Goal: Information Seeking & Learning: Find contact information

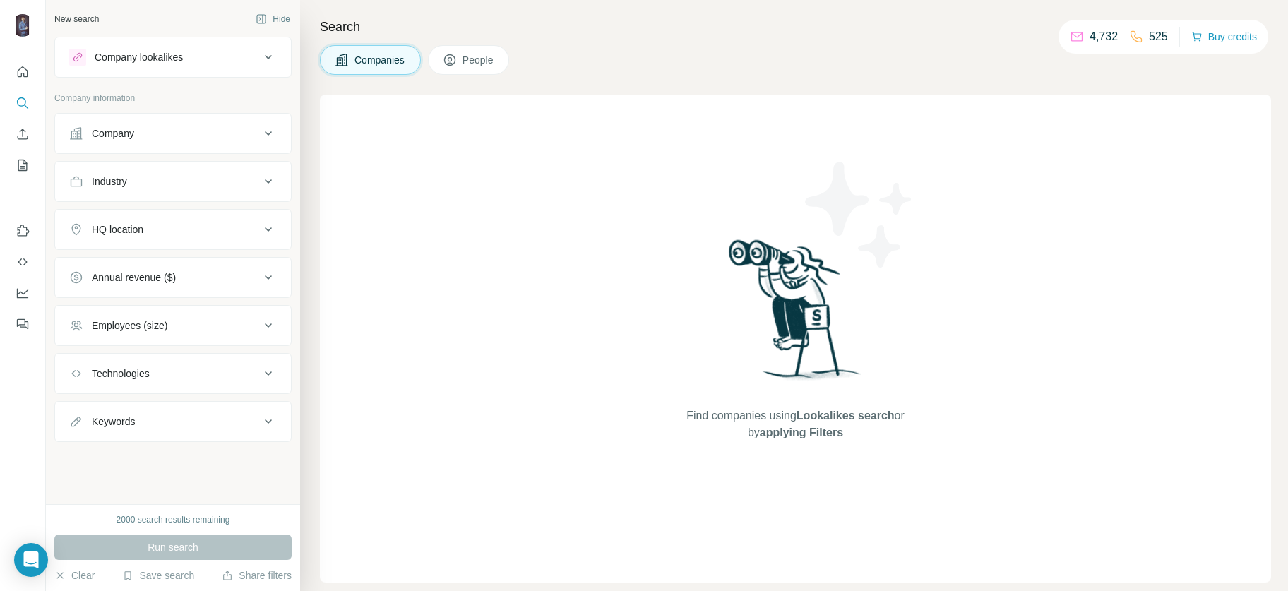
click at [155, 230] on div "HQ location" at bounding box center [164, 230] width 191 height 14
click at [159, 254] on input "text" at bounding box center [173, 264] width 208 height 25
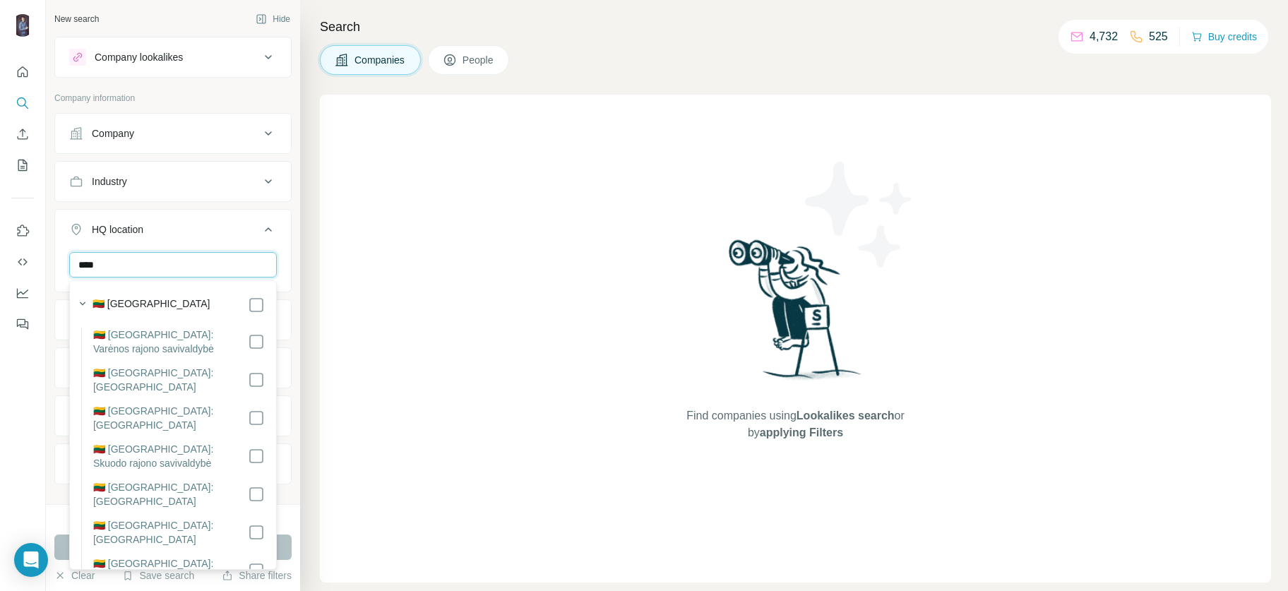
type input "****"
click at [167, 299] on div "🇱🇹 [GEOGRAPHIC_DATA]" at bounding box center [179, 305] width 172 height 17
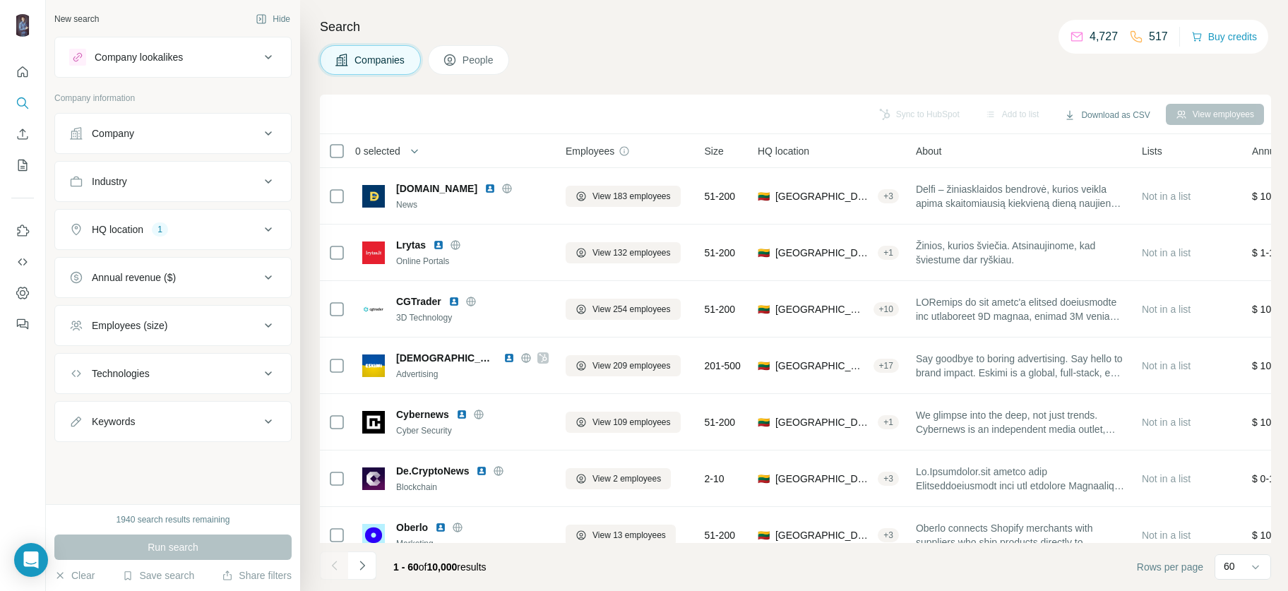
click at [487, 74] on button "People" at bounding box center [469, 60] width 82 height 30
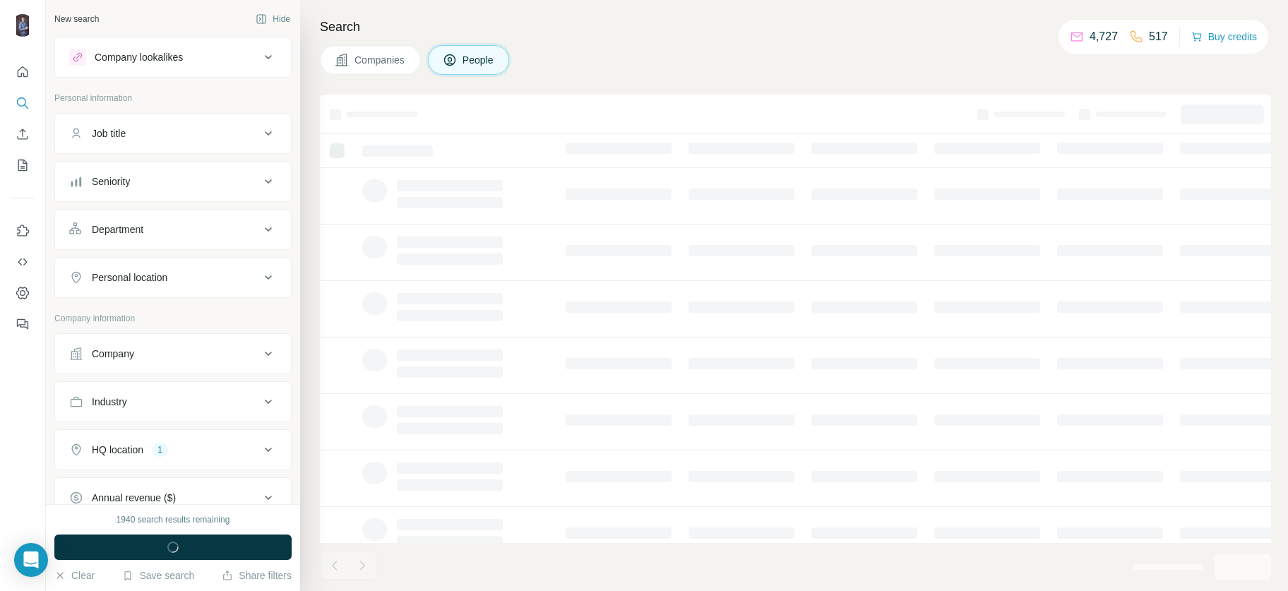
click at [488, 35] on h4 "Search" at bounding box center [796, 27] width 952 height 20
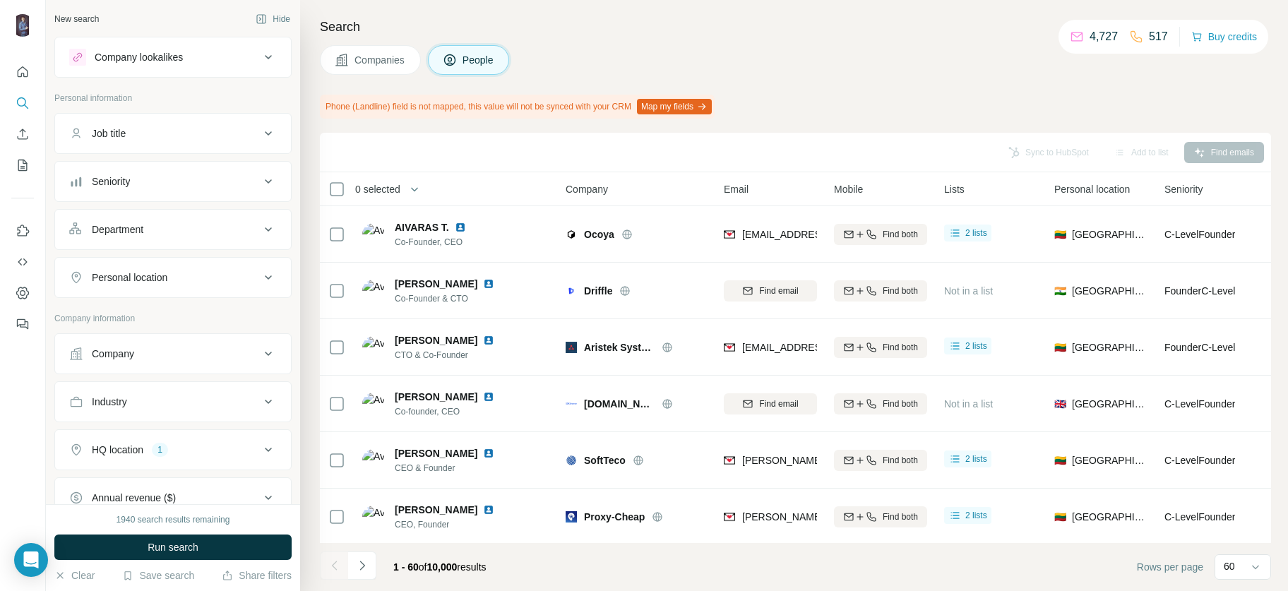
scroll to position [76, 0]
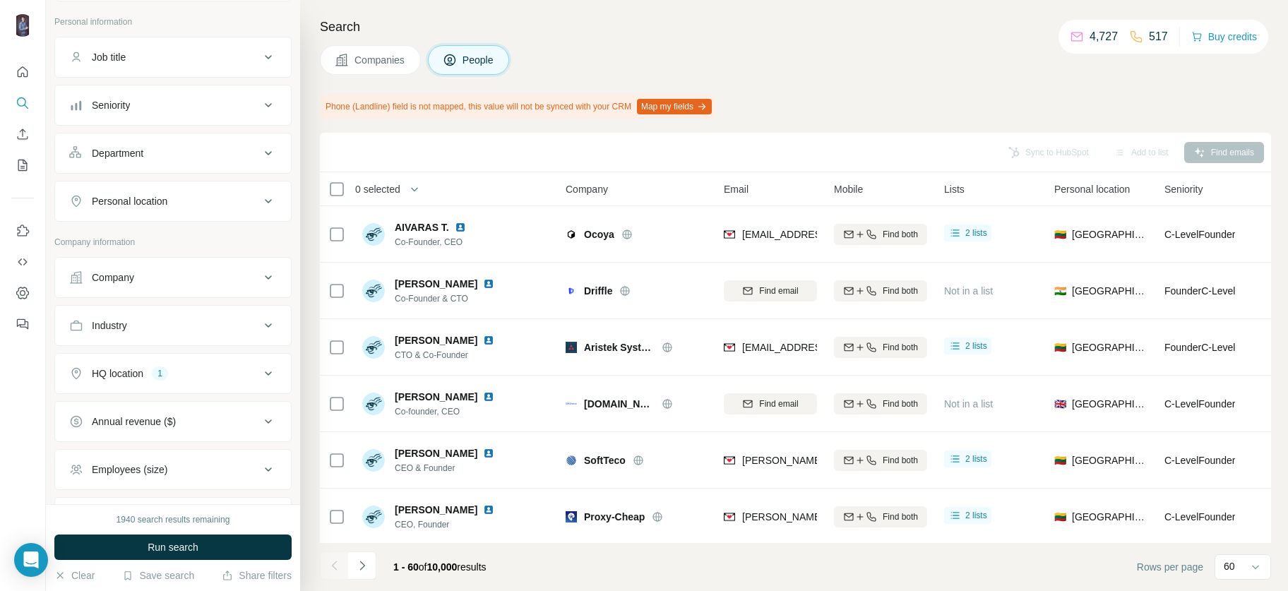
click at [227, 205] on div "Personal location" at bounding box center [164, 201] width 191 height 14
click at [231, 238] on input "text" at bounding box center [173, 236] width 208 height 25
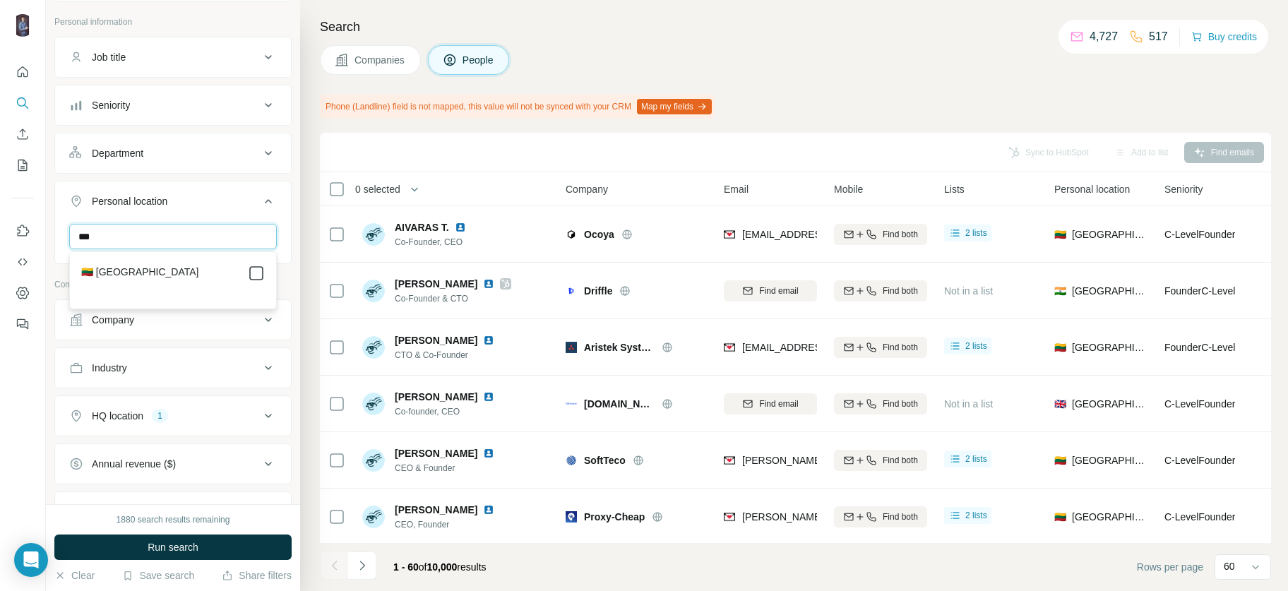
type input "***"
click at [208, 329] on p "Company information" at bounding box center [172, 334] width 237 height 13
click at [196, 155] on div "Department" at bounding box center [164, 153] width 191 height 14
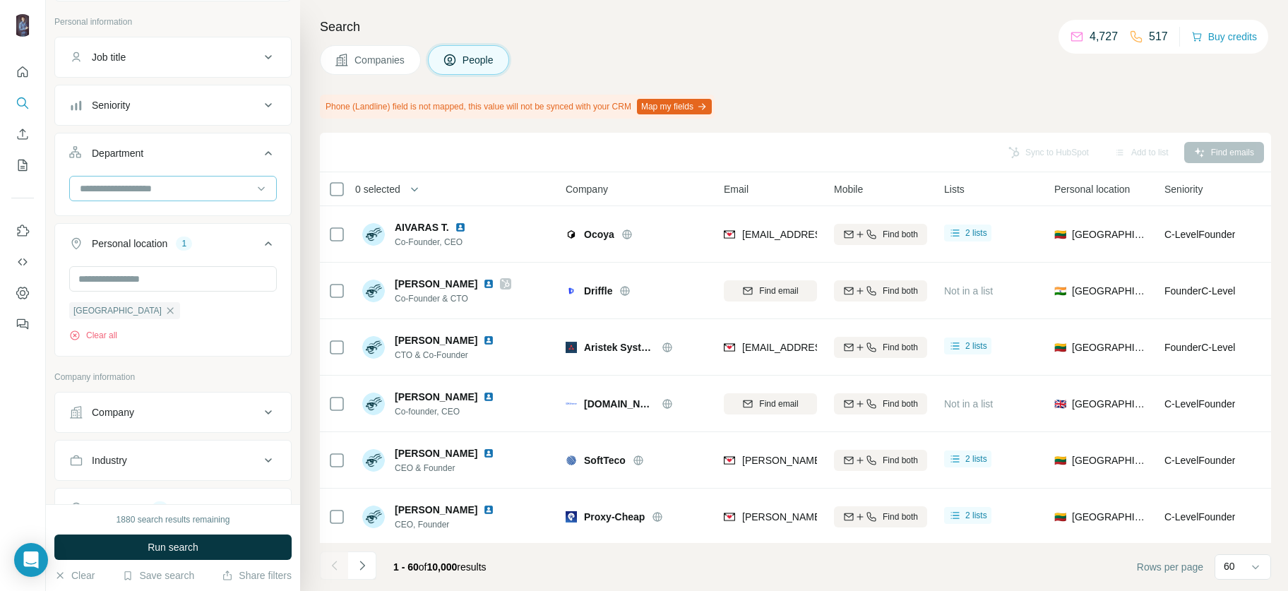
click at [195, 195] on input at bounding box center [165, 189] width 174 height 16
click at [126, 296] on div "HR" at bounding box center [173, 296] width 184 height 14
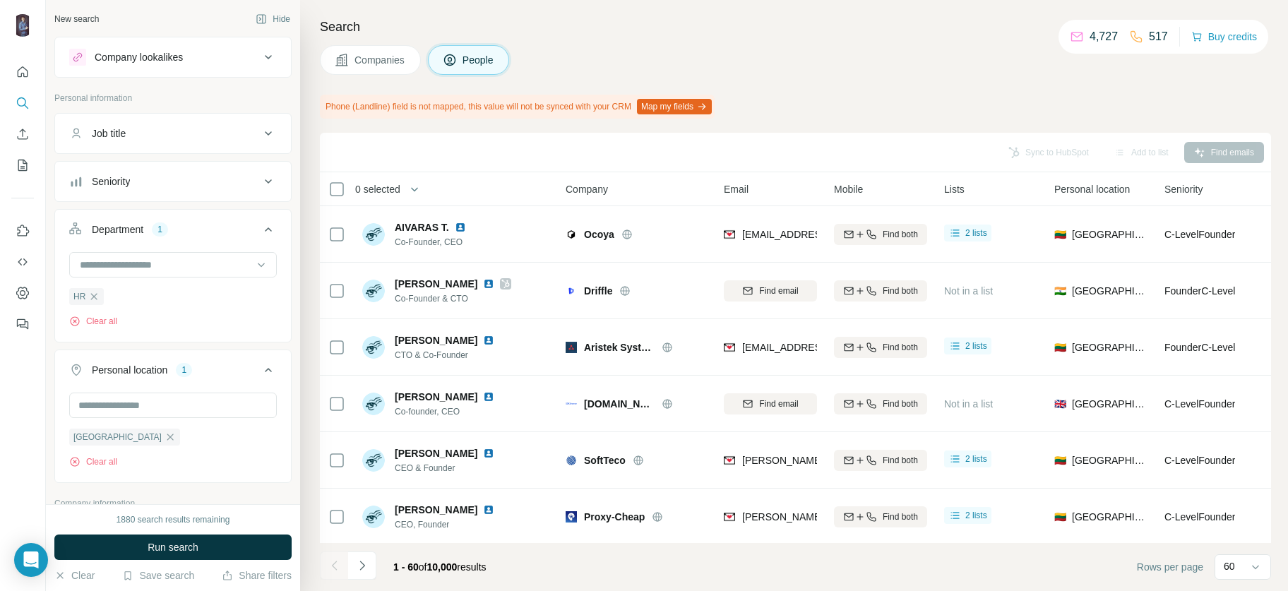
click at [214, 178] on div "Seniority" at bounding box center [164, 181] width 191 height 14
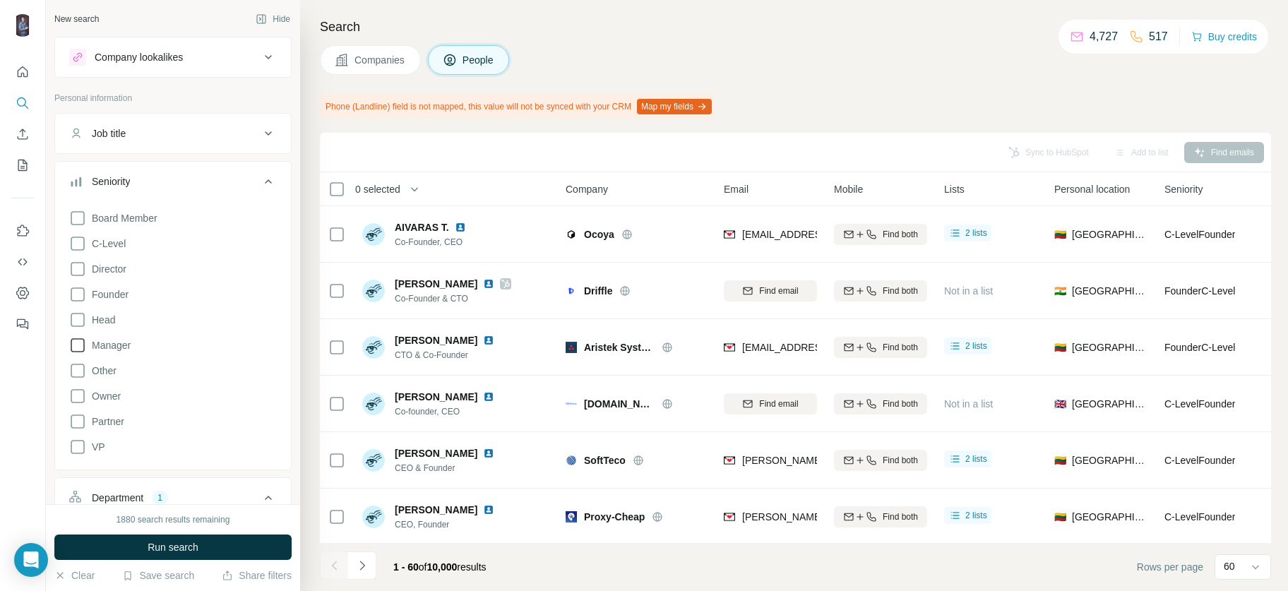
click at [83, 341] on icon at bounding box center [77, 345] width 17 height 17
click at [198, 547] on button "Run search" at bounding box center [172, 547] width 237 height 25
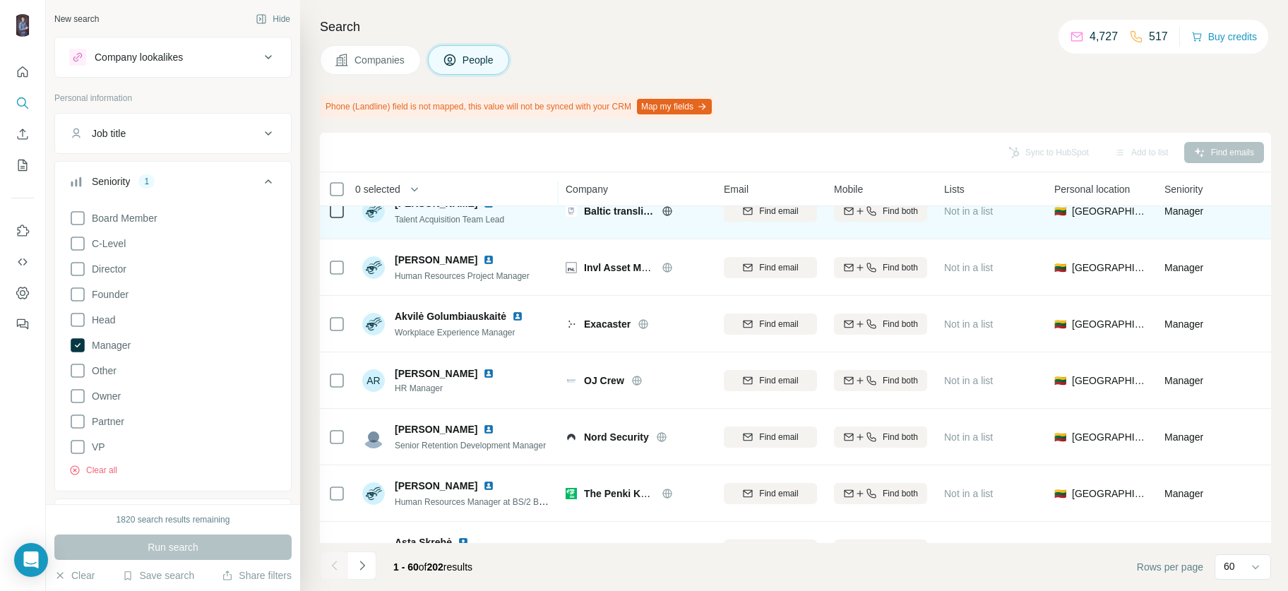
scroll to position [153, 0]
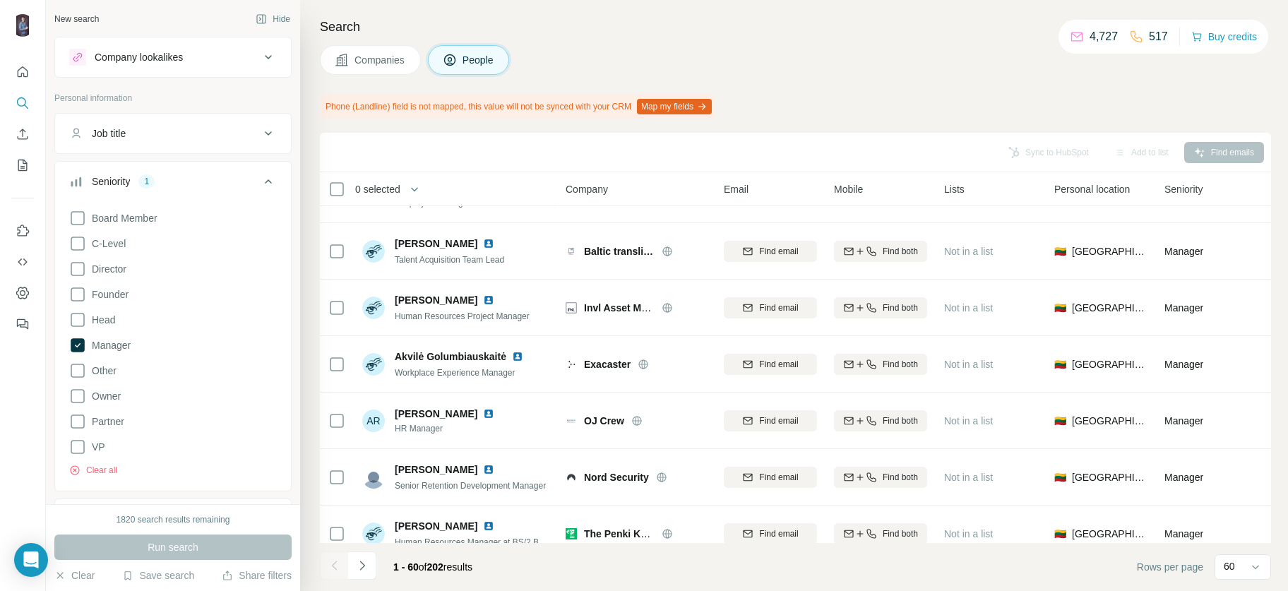
click at [343, 200] on th "0 selected" at bounding box center [433, 189] width 226 height 34
click at [327, 194] on th "0 selected" at bounding box center [433, 189] width 226 height 34
click at [328, 194] on th "0 selected" at bounding box center [433, 189] width 226 height 34
click at [348, 184] on div "0 selected" at bounding box center [372, 189] width 55 height 14
click at [1199, 148] on div "Sync to HubSpot Add to list Find emails" at bounding box center [795, 152] width 937 height 25
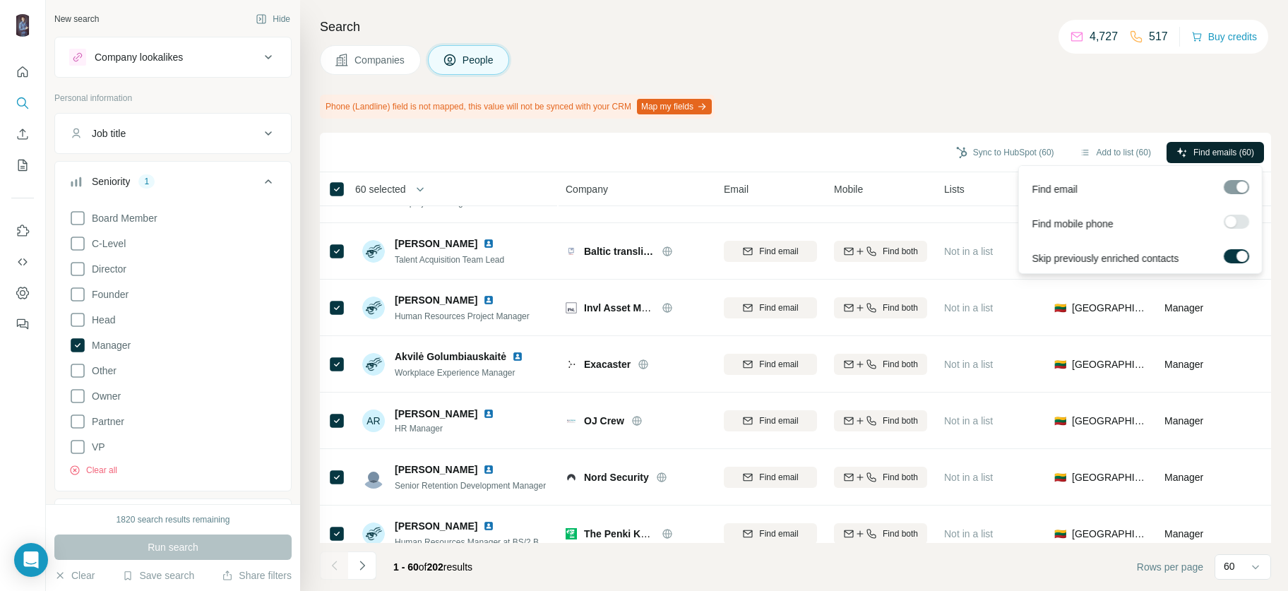
click at [1224, 151] on span "Find emails (60)" at bounding box center [1224, 152] width 61 height 13
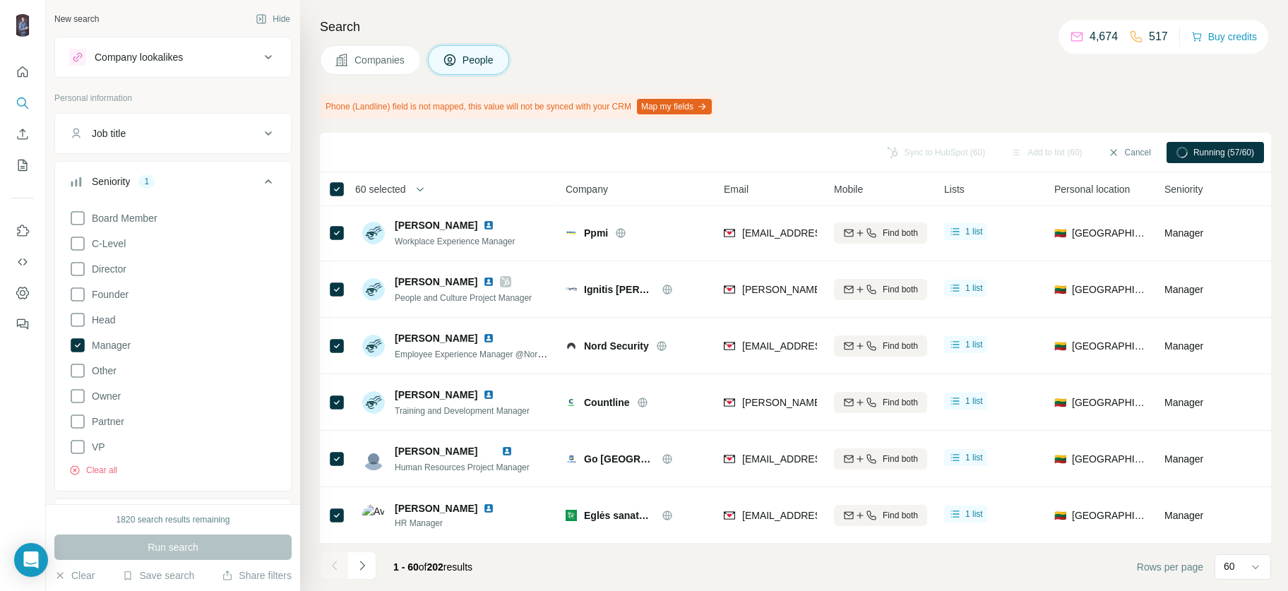
scroll to position [2524, 0]
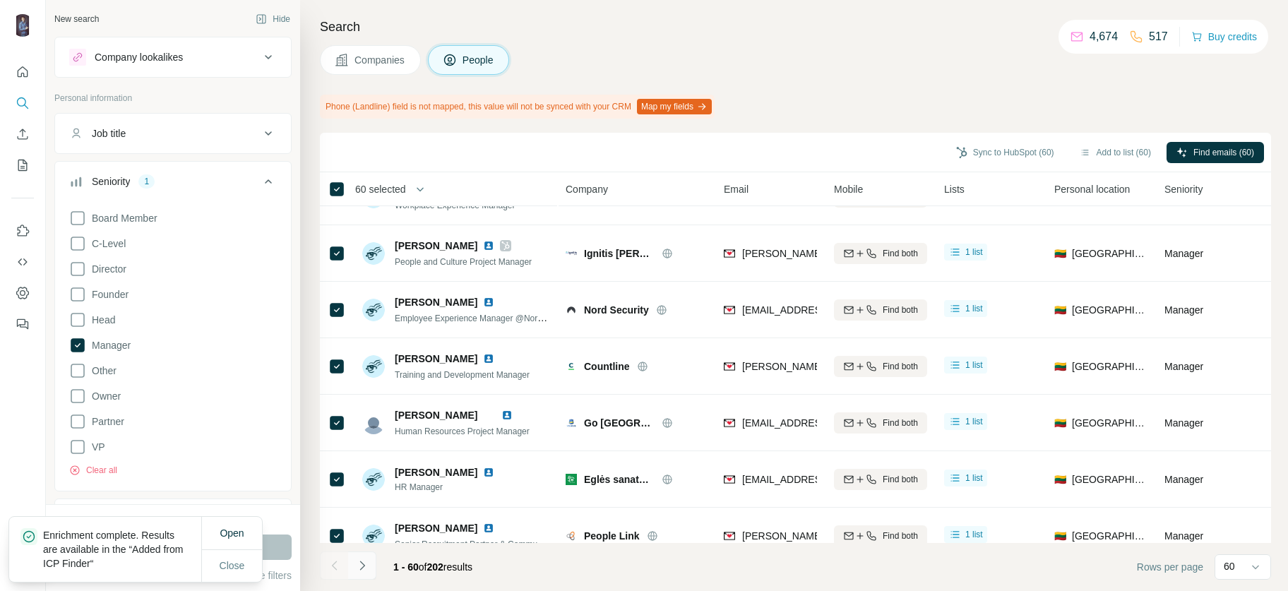
click at [355, 558] on button "Navigate to next page" at bounding box center [362, 566] width 28 height 28
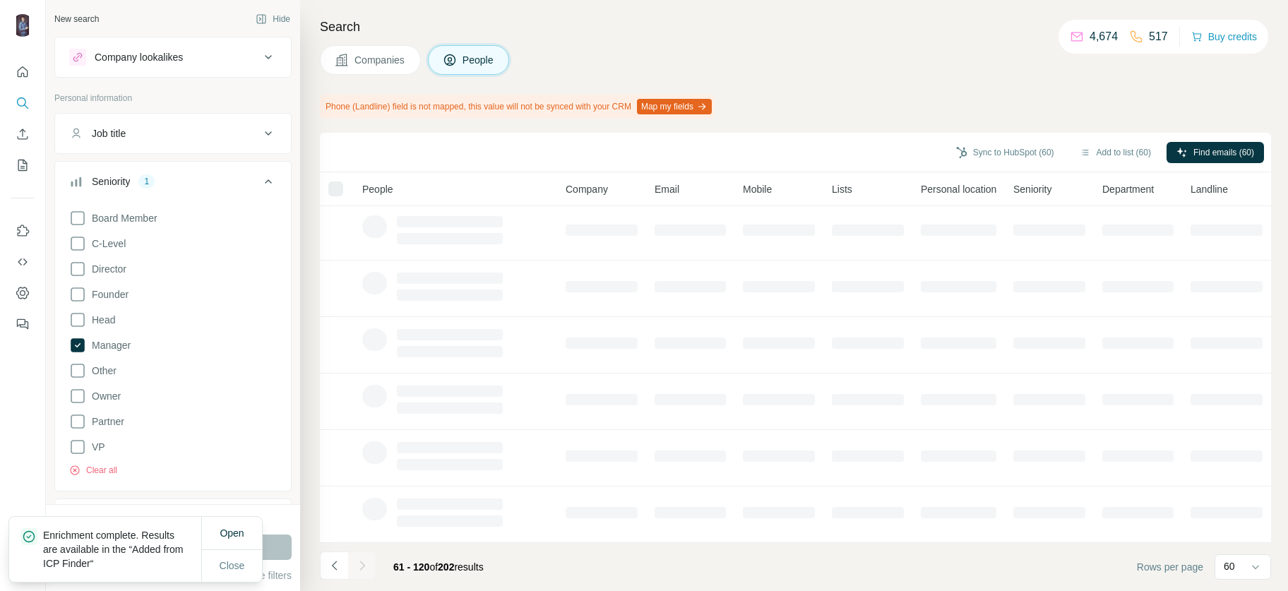
scroll to position [228, 0]
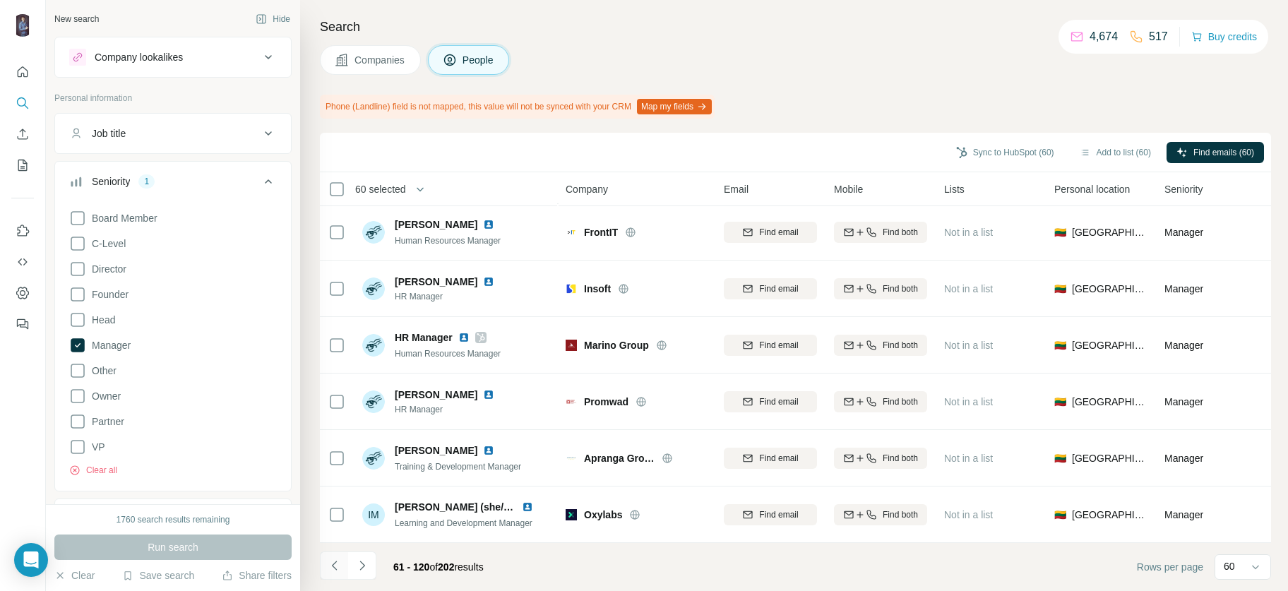
click at [338, 565] on icon "Navigate to previous page" at bounding box center [335, 566] width 14 height 14
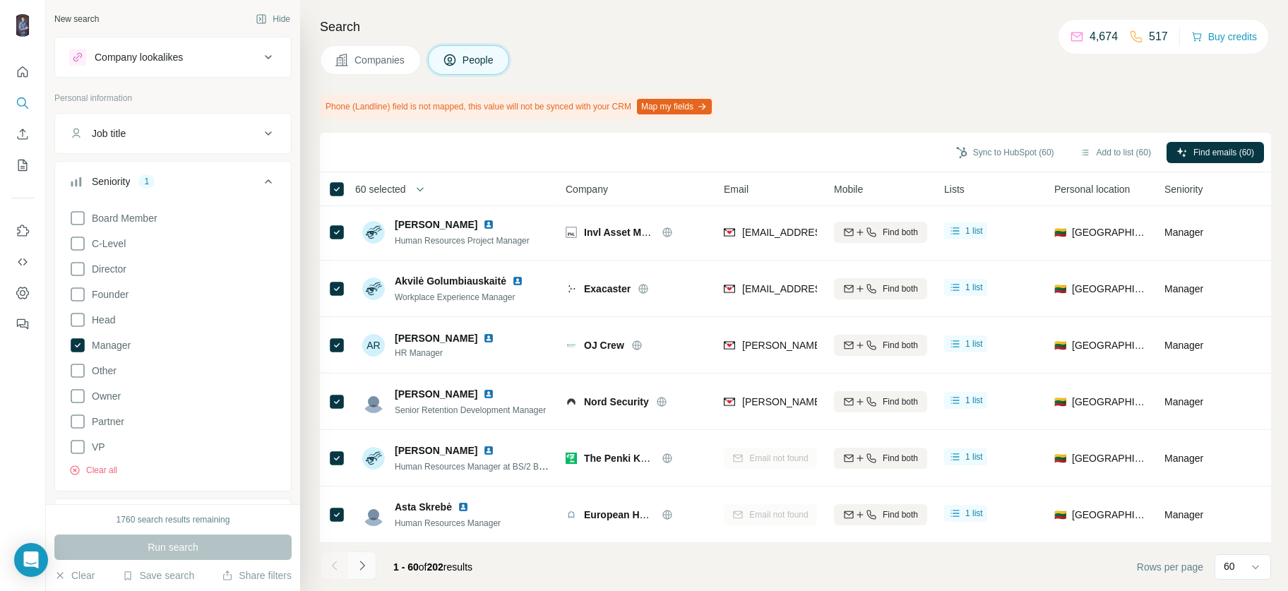
click at [361, 569] on icon "Navigate to next page" at bounding box center [362, 565] width 5 height 9
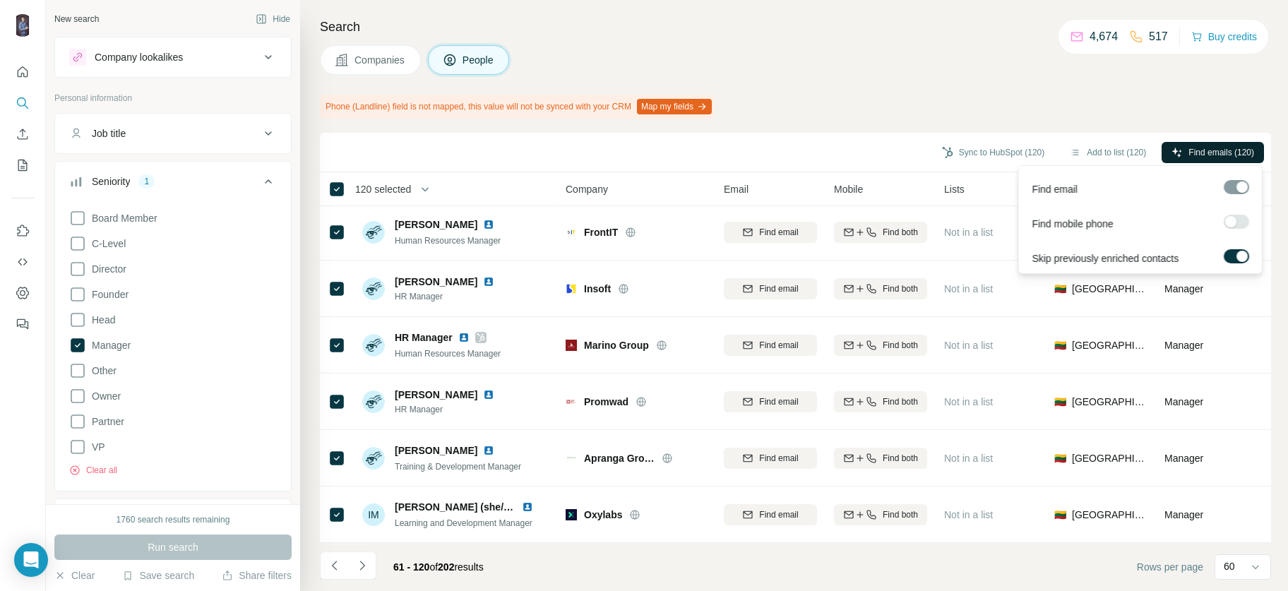
click at [1206, 155] on span "Find emails (120)" at bounding box center [1222, 152] width 66 height 13
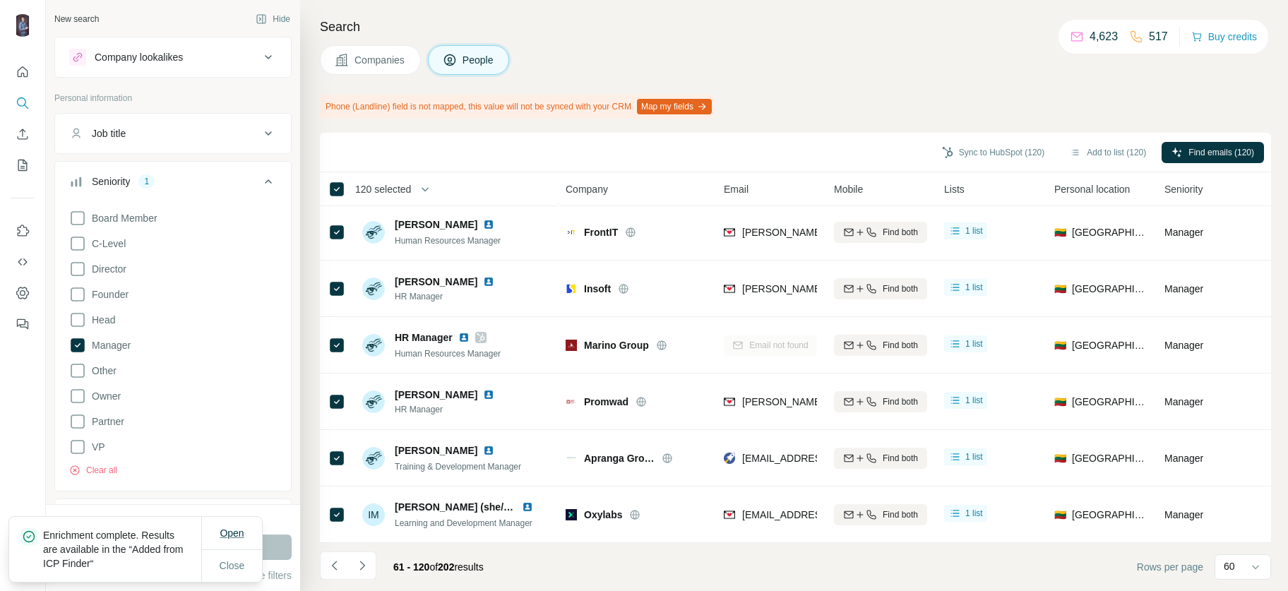
click at [242, 529] on span "Open" at bounding box center [232, 533] width 24 height 11
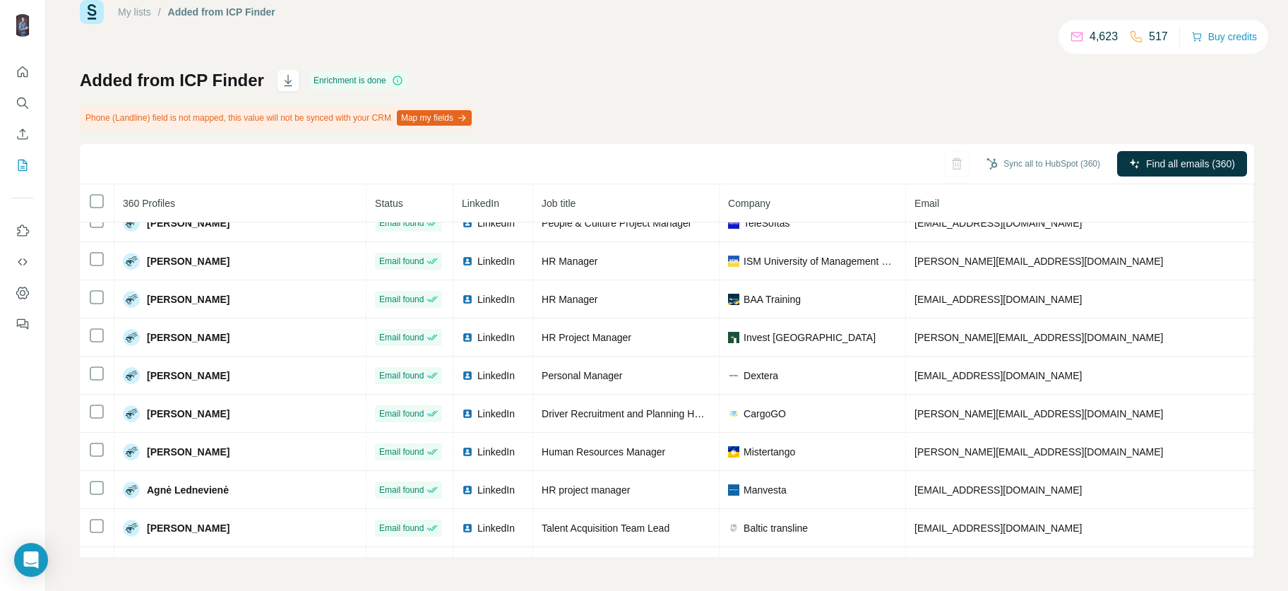
scroll to position [1582, 0]
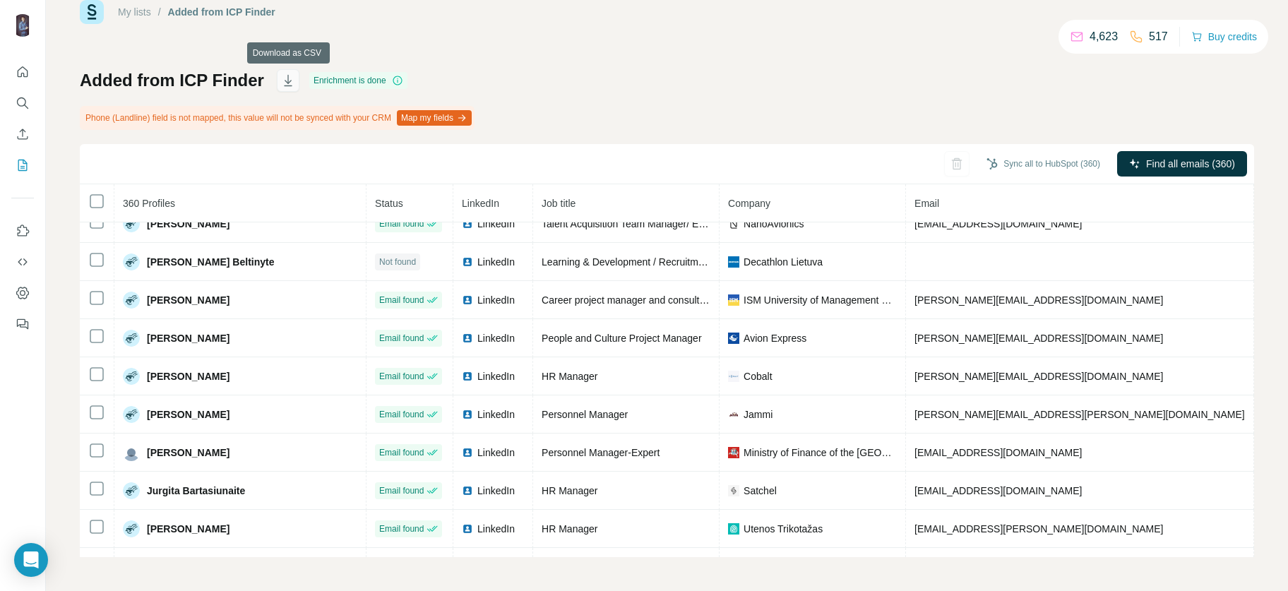
click at [292, 82] on icon "button" at bounding box center [288, 80] width 14 height 14
